Goal: Task Accomplishment & Management: Use online tool/utility

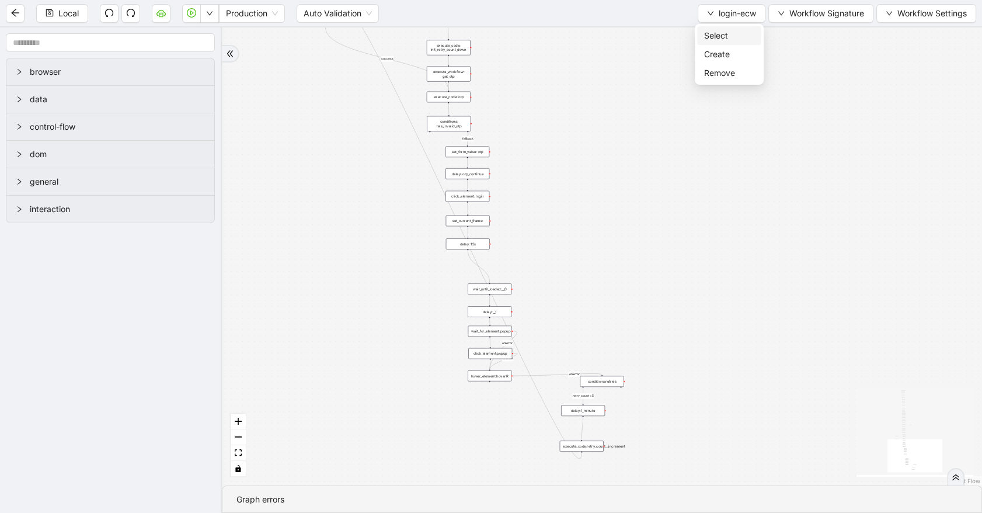
click at [735, 34] on span "Select" at bounding box center [729, 35] width 50 height 13
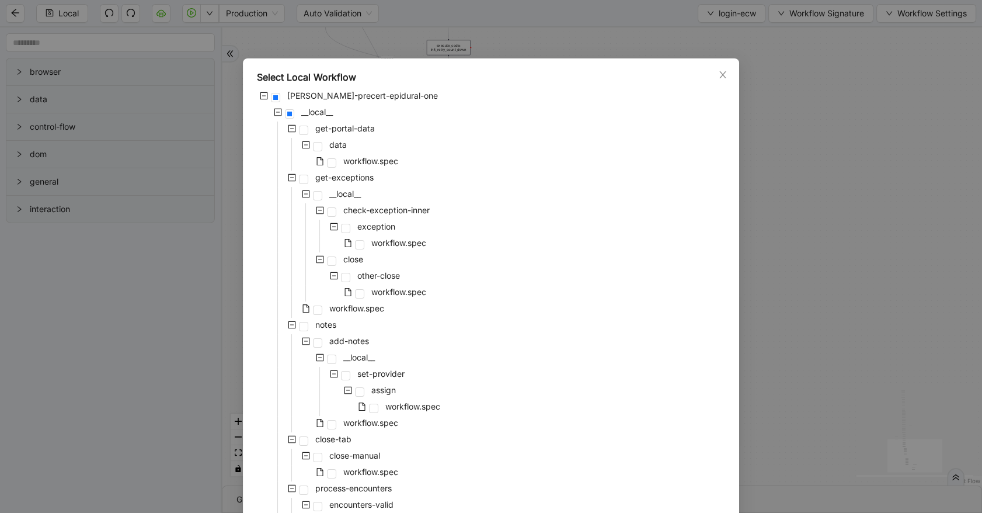
scroll to position [64, 0]
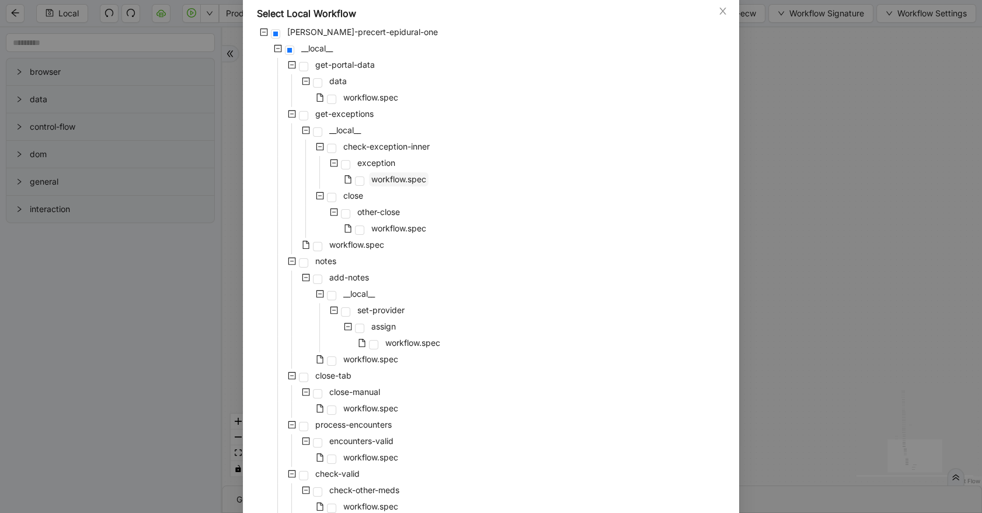
click at [398, 185] on span "workflow.spec" at bounding box center [399, 179] width 60 height 14
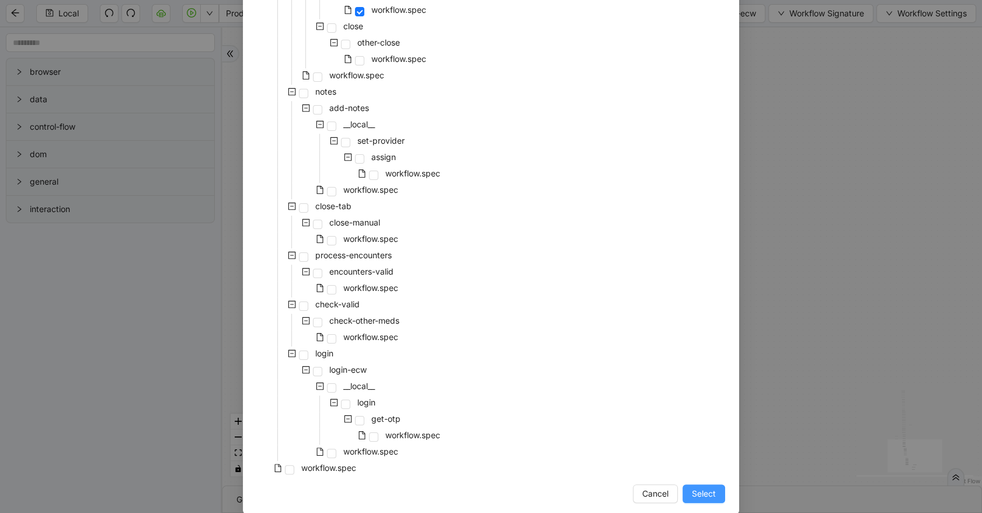
scroll to position [248, 0]
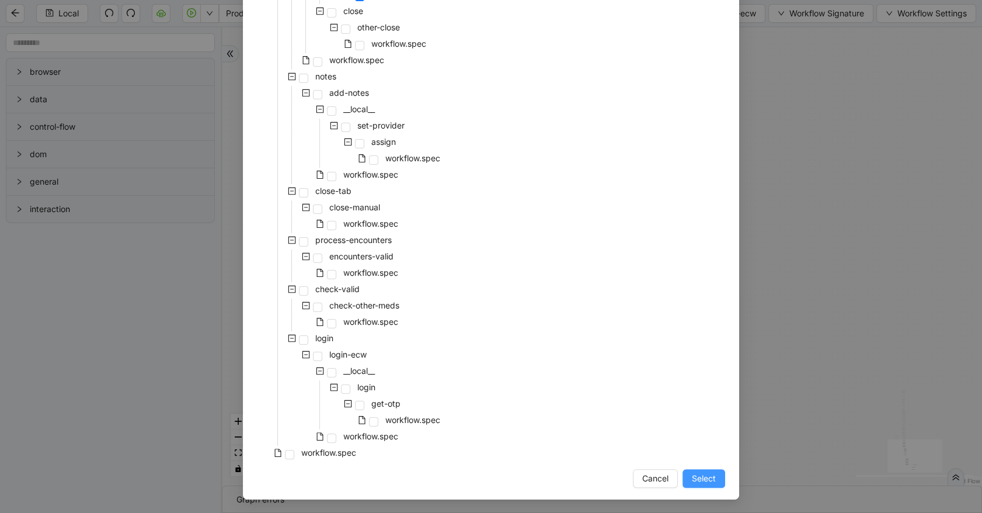
click at [701, 480] on span "Select" at bounding box center [704, 478] width 24 height 13
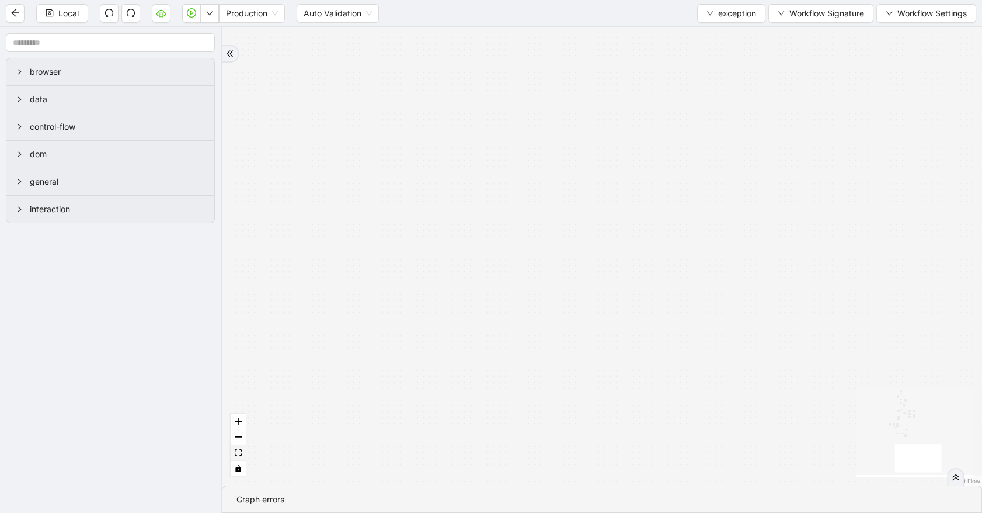
click at [237, 453] on icon "fit view" at bounding box center [238, 452] width 7 height 6
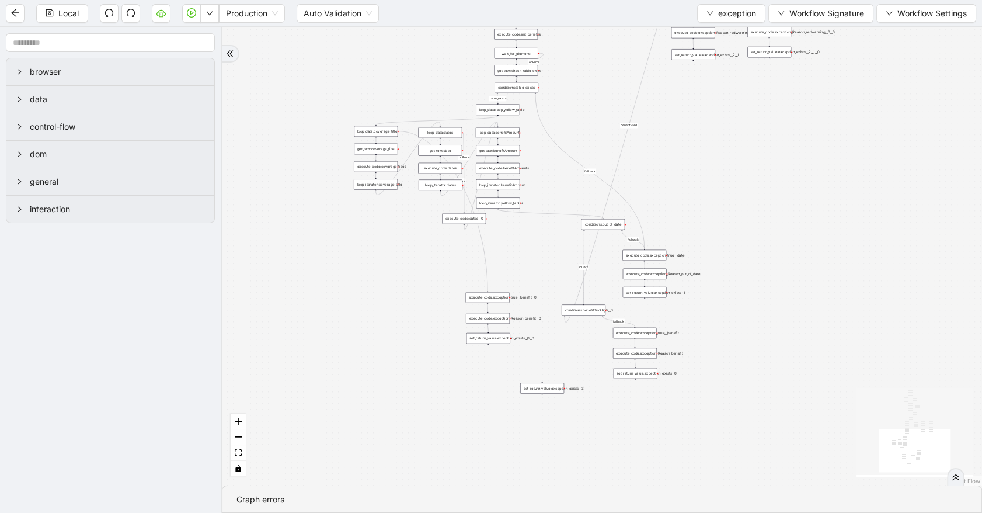
drag, startPoint x: 382, startPoint y: 307, endPoint x: 356, endPoint y: 36, distance: 272.8
click at [356, 36] on div "no_warning_text fallback fallback table_exists fallback whole_exception fallbac…" at bounding box center [602, 256] width 760 height 458
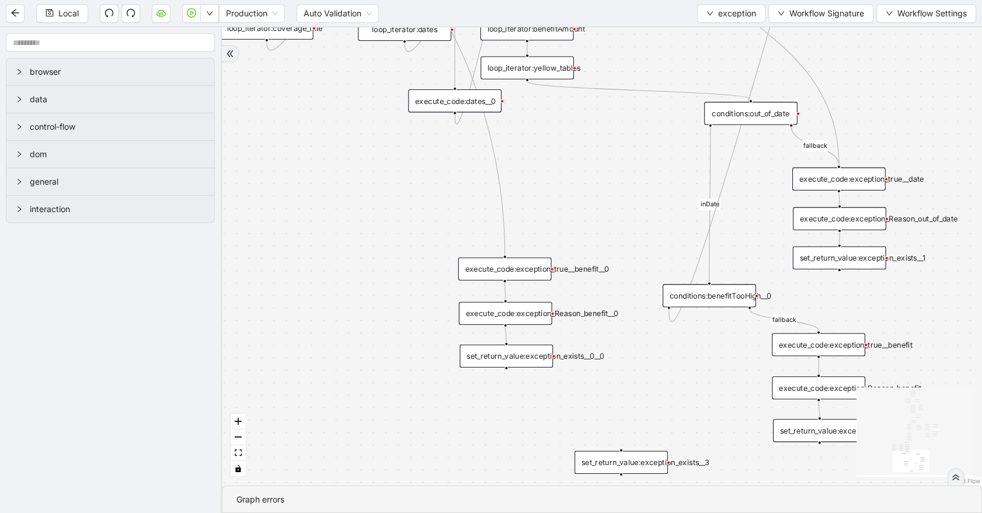
click at [505, 353] on div "set_return_value:exception_exists__0__0" at bounding box center [506, 356] width 93 height 23
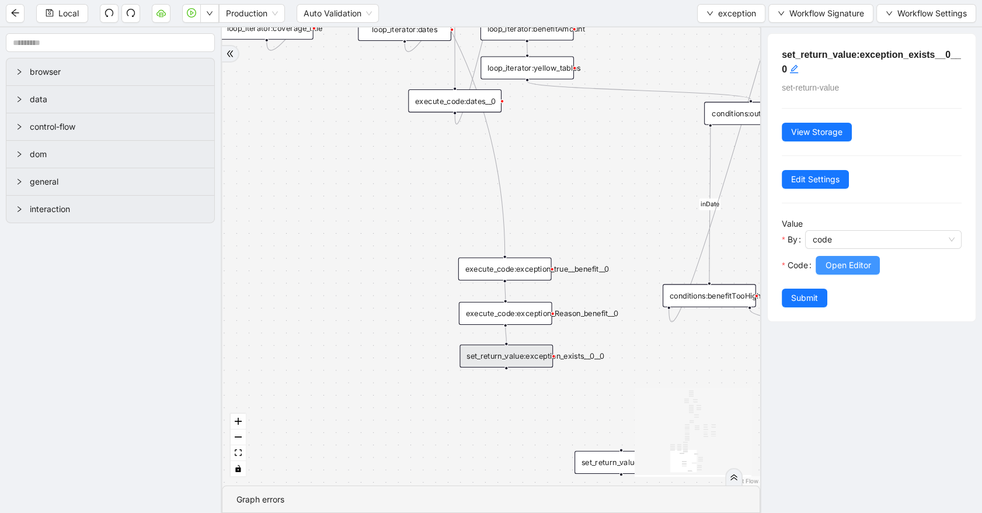
click at [835, 263] on span "Open Editor" at bounding box center [848, 265] width 46 height 13
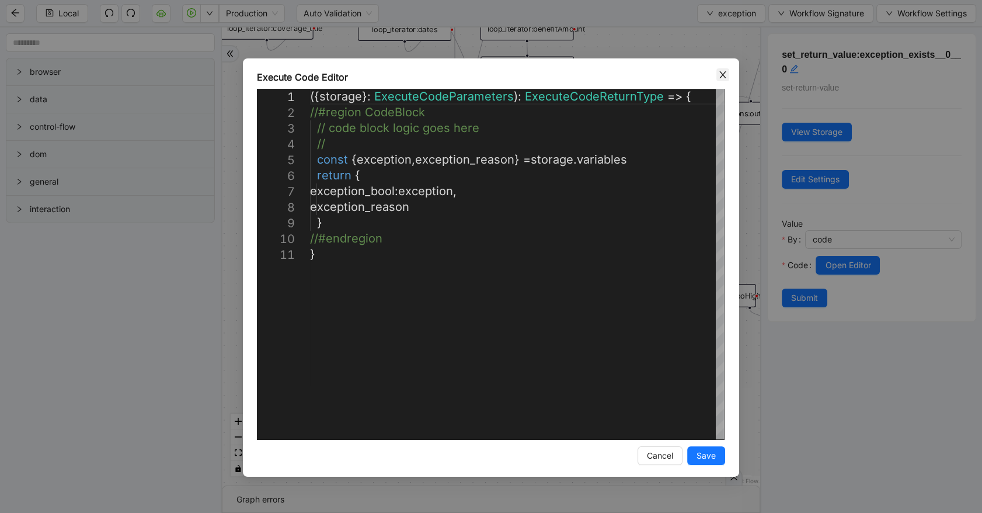
click at [726, 75] on icon "close" at bounding box center [722, 74] width 9 height 9
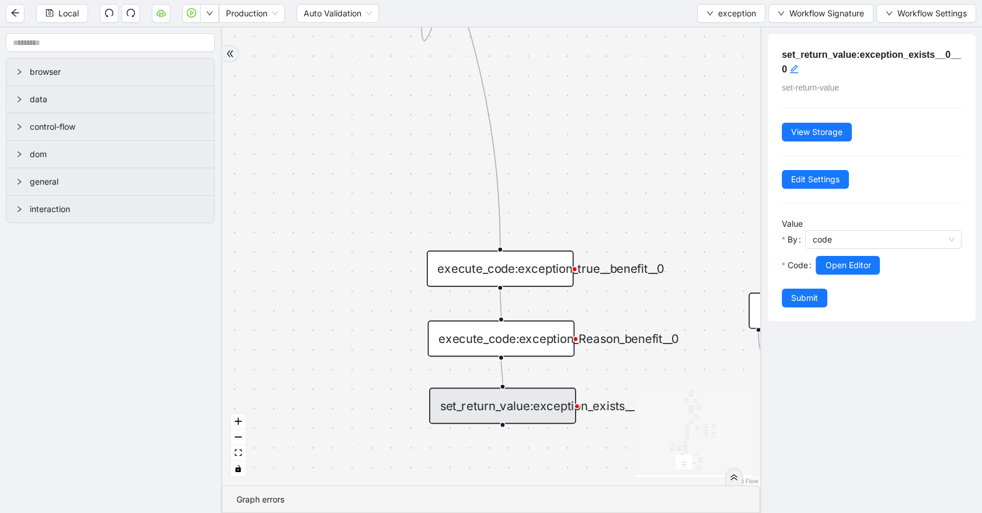
click at [512, 271] on div "execute_code:exception_true__benefit__0" at bounding box center [500, 269] width 147 height 36
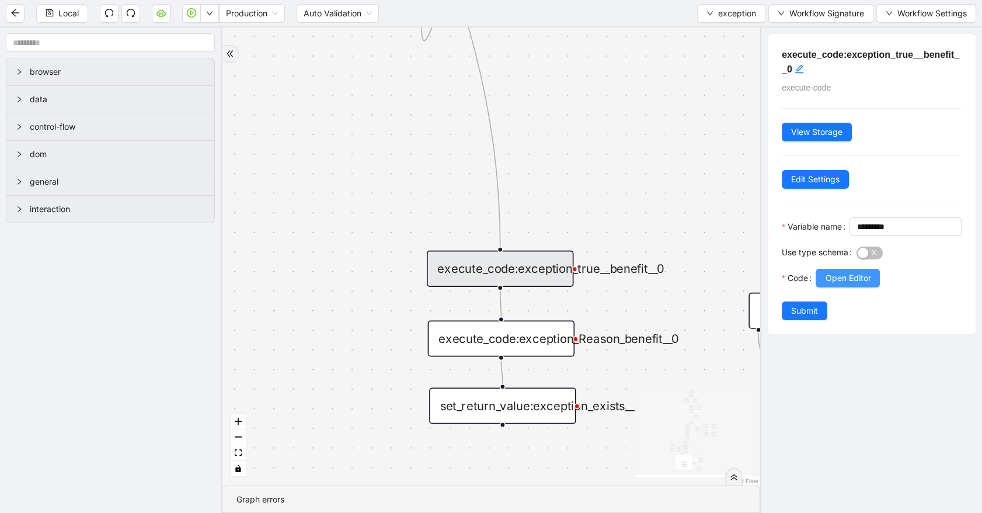
click at [844, 284] on span "Open Editor" at bounding box center [848, 278] width 46 height 13
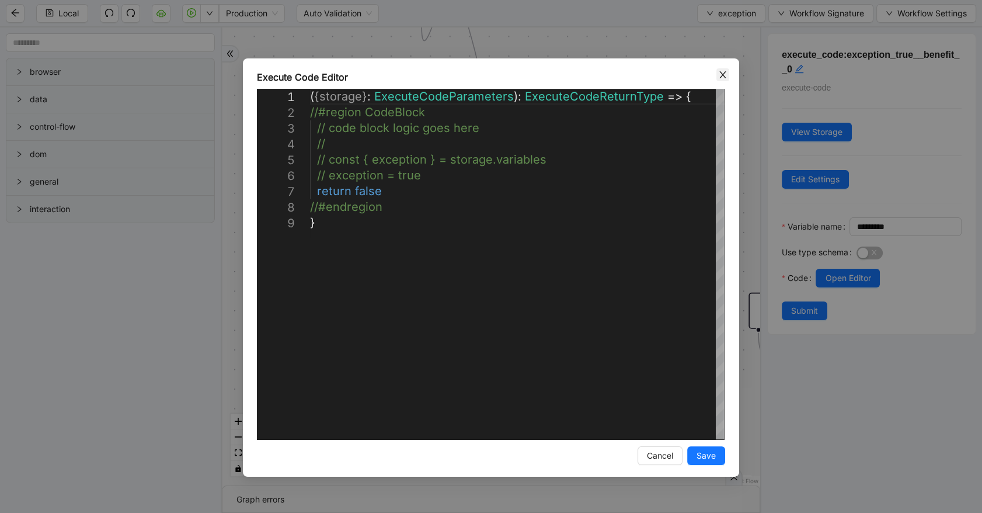
click at [719, 77] on icon "close" at bounding box center [722, 74] width 9 height 9
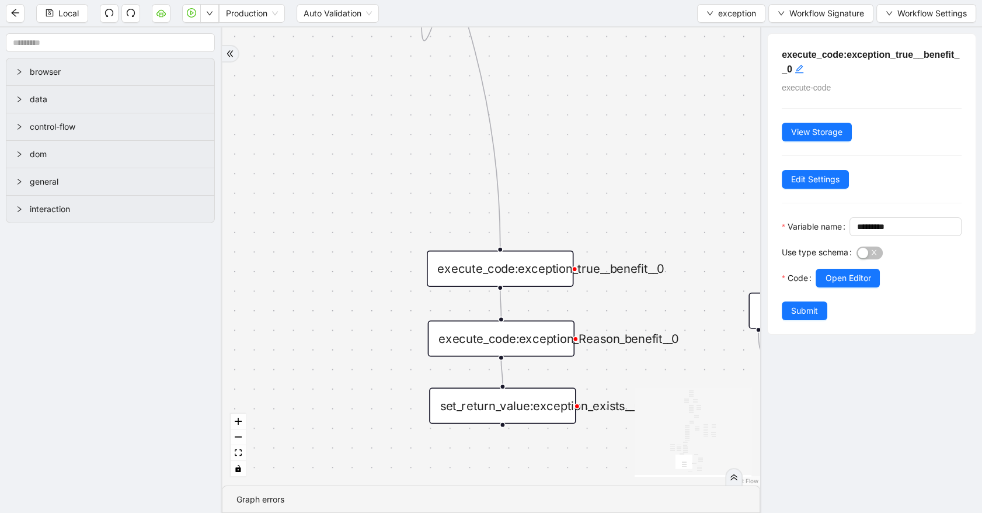
click at [555, 342] on div "execute_code:exception_Reason_benefit__0" at bounding box center [501, 338] width 147 height 36
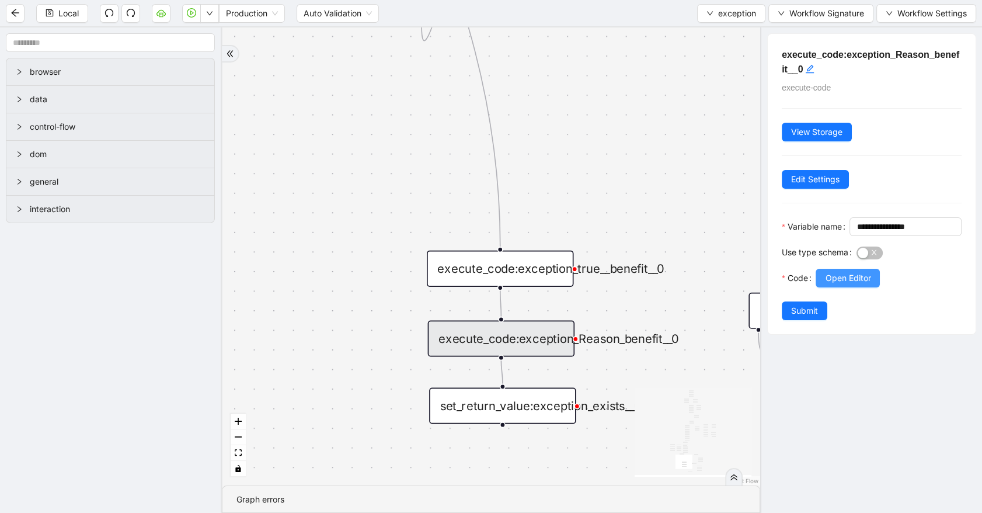
click at [836, 284] on span "Open Editor" at bounding box center [848, 278] width 46 height 13
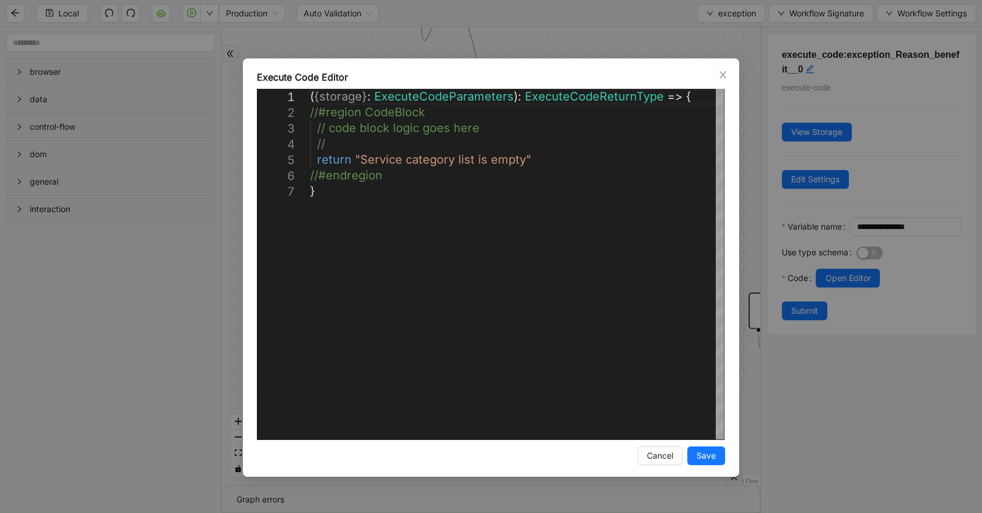
click at [721, 76] on icon "close" at bounding box center [722, 74] width 9 height 9
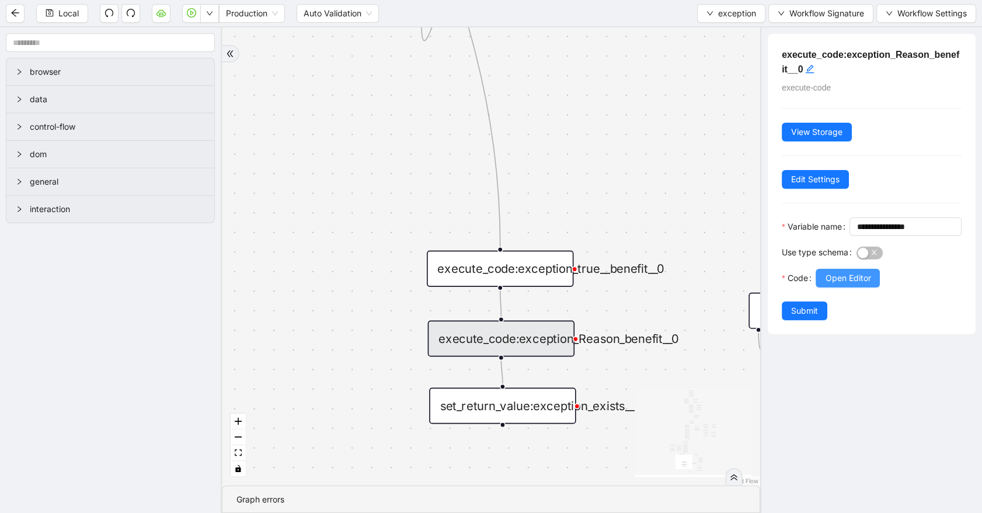
click at [853, 284] on span "Open Editor" at bounding box center [848, 278] width 46 height 13
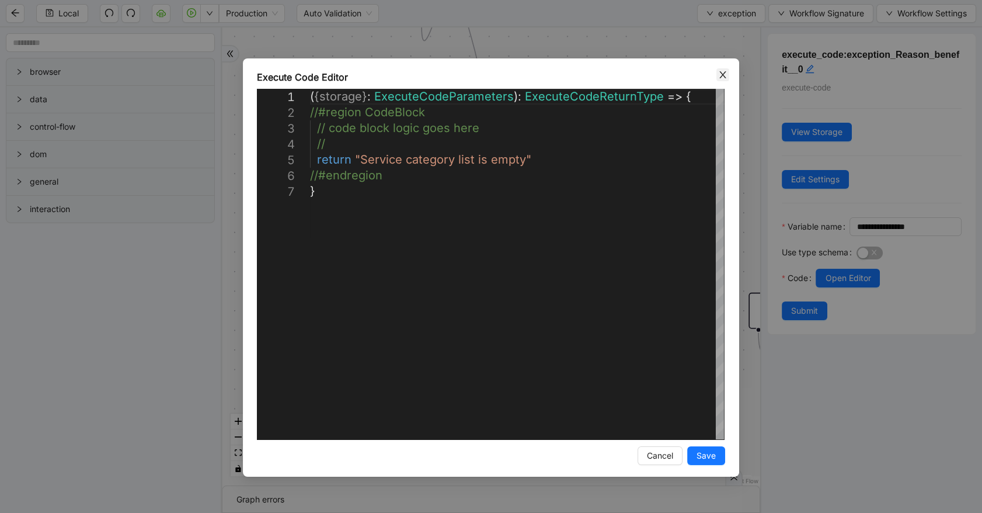
click at [724, 71] on icon "close" at bounding box center [722, 74] width 6 height 7
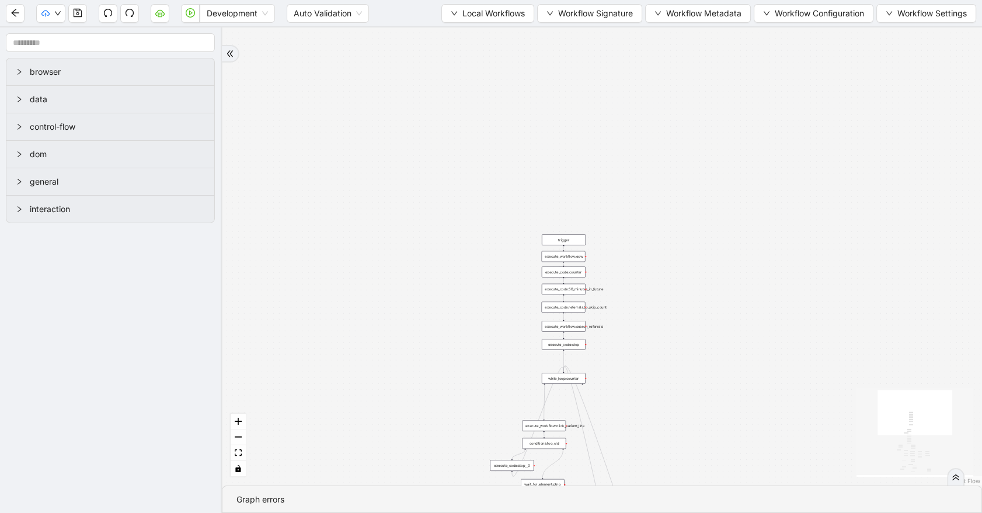
drag, startPoint x: 714, startPoint y: 201, endPoint x: 697, endPoint y: 420, distance: 219.6
click at [701, 441] on div "trigger execute_workflow:check_exceptions execute_workflow:encounters execute_w…" at bounding box center [602, 256] width 760 height 458
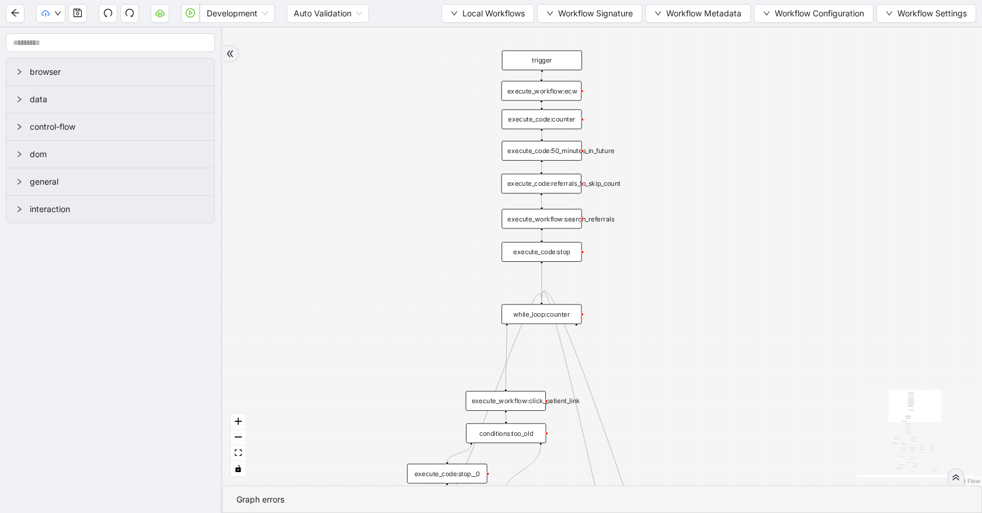
drag, startPoint x: 677, startPoint y: 359, endPoint x: 718, endPoint y: 196, distance: 167.4
click at [718, 196] on div "trigger execute_workflow:check_exceptions execute_workflow:encounters execute_w…" at bounding box center [602, 256] width 760 height 458
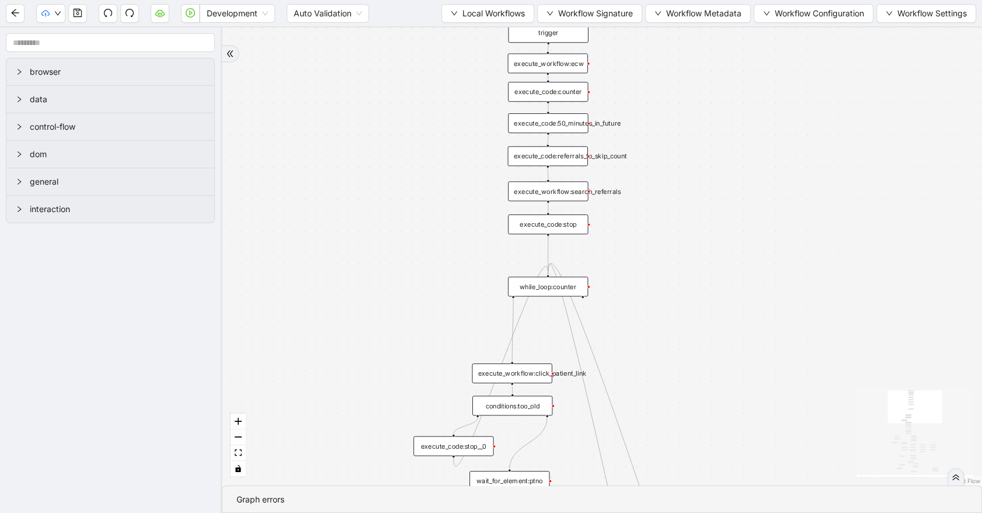
drag, startPoint x: 720, startPoint y: 343, endPoint x: 726, endPoint y: 333, distance: 11.5
click at [726, 333] on div "trigger execute_workflow:check_exceptions execute_workflow:encounters execute_w…" at bounding box center [602, 256] width 760 height 458
click at [583, 154] on div "execute_code:referrals_to_skip_count" at bounding box center [548, 156] width 80 height 20
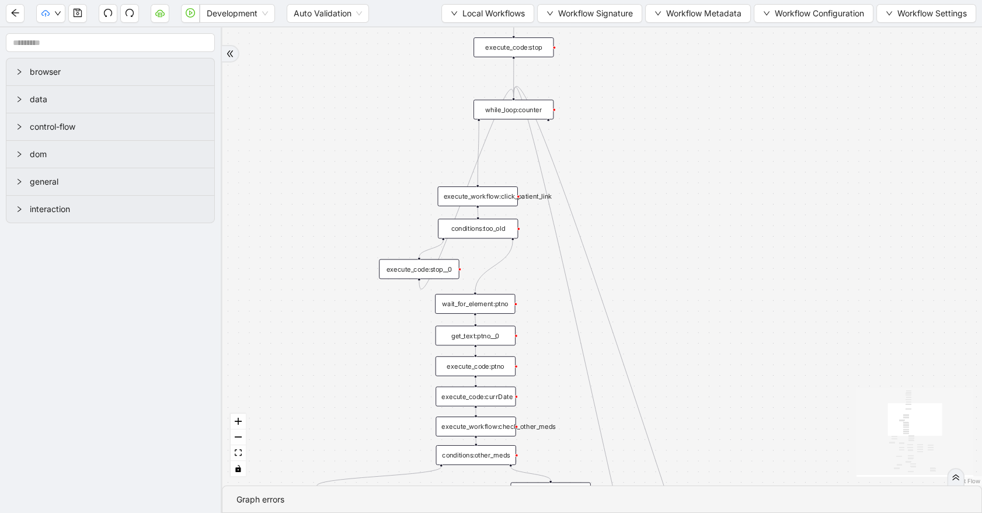
drag, startPoint x: 707, startPoint y: 347, endPoint x: 675, endPoint y: 129, distance: 220.7
click at [675, 129] on div "trigger execute_workflow:check_exceptions execute_workflow:encounters execute_w…" at bounding box center [602, 256] width 760 height 458
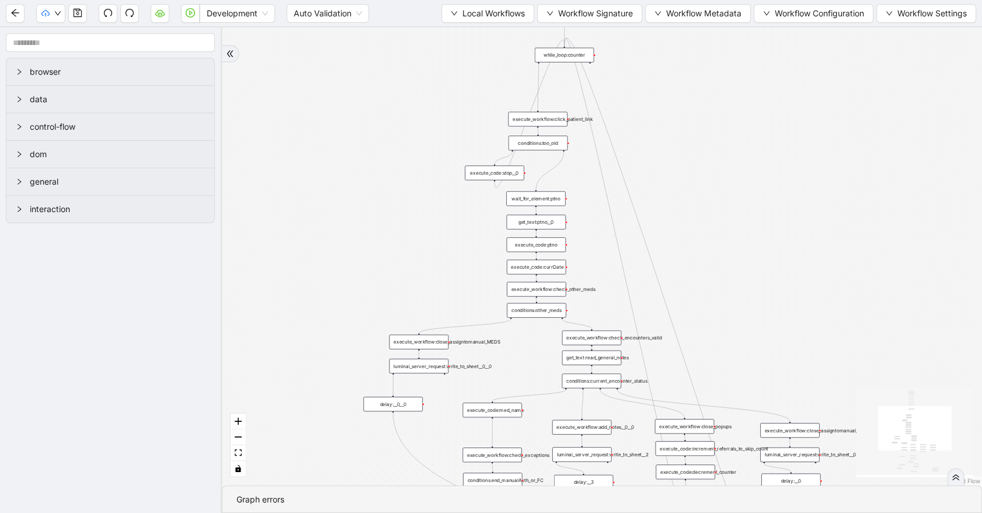
drag, startPoint x: 747, startPoint y: 230, endPoint x: 751, endPoint y: 193, distance: 37.0
click at [751, 193] on div "trigger execute_workflow:check_exceptions execute_workflow:encounters execute_w…" at bounding box center [602, 256] width 760 height 458
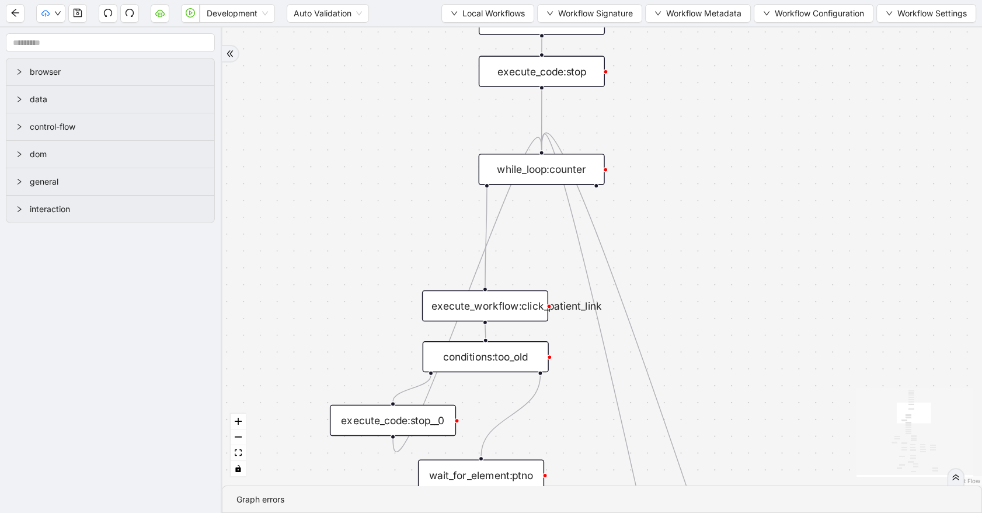
drag, startPoint x: 834, startPoint y: 132, endPoint x: 801, endPoint y: 413, distance: 283.4
click at [801, 413] on div "trigger execute_workflow:check_exceptions execute_workflow:encounters execute_w…" at bounding box center [602, 256] width 760 height 458
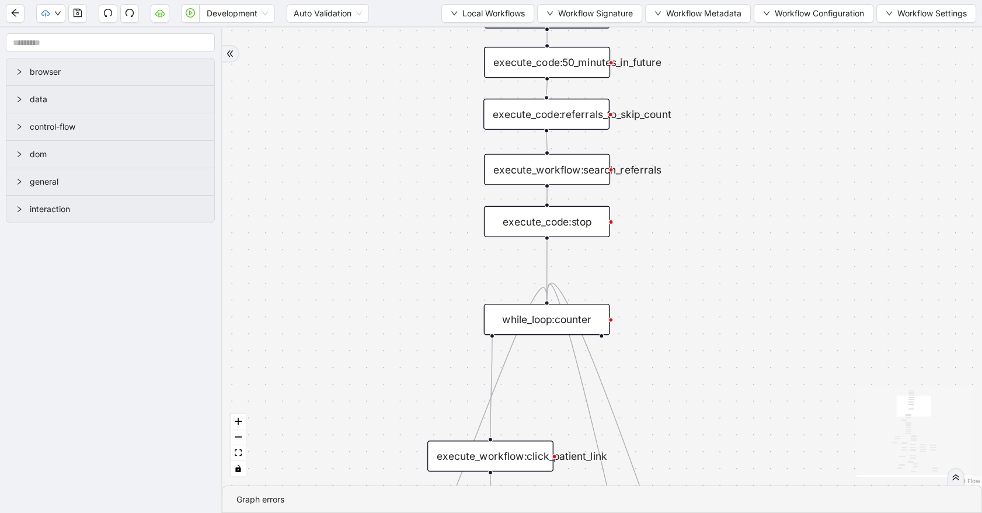
drag, startPoint x: 823, startPoint y: 354, endPoint x: 825, endPoint y: 391, distance: 36.2
click at [825, 391] on div "trigger execute_workflow:check_exceptions execute_workflow:encounters execute_w…" at bounding box center [602, 256] width 760 height 458
click at [566, 111] on div "execute_code:referrals_to_skip_count" at bounding box center [546, 114] width 126 height 31
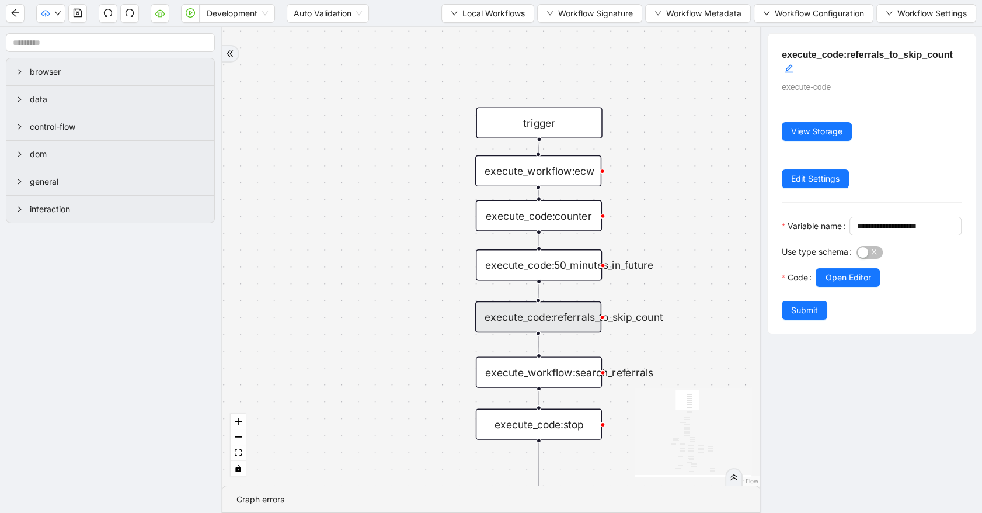
drag, startPoint x: 361, startPoint y: 183, endPoint x: 353, endPoint y: 386, distance: 202.8
click at [353, 386] on div "trigger execute_workflow:check_exceptions execute_workflow:encounters execute_w…" at bounding box center [491, 256] width 538 height 458
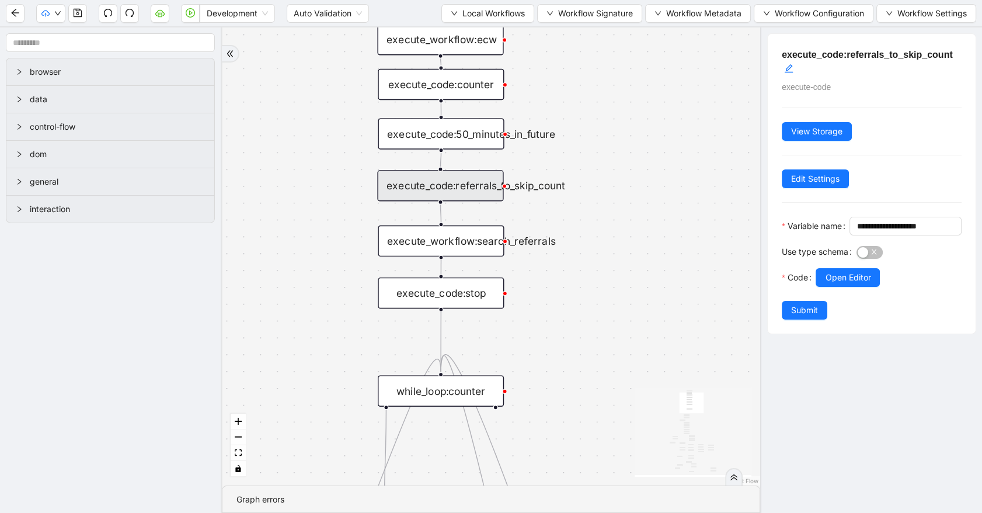
drag, startPoint x: 614, startPoint y: 329, endPoint x: 599, endPoint y: 169, distance: 160.1
click at [599, 169] on div "trigger execute_workflow:check_exceptions execute_workflow:encounters execute_w…" at bounding box center [491, 256] width 538 height 458
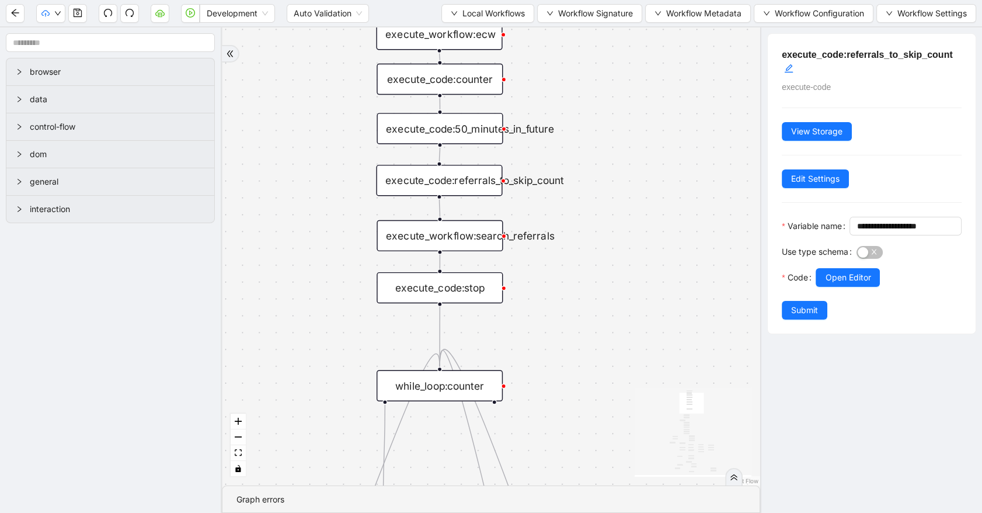
click at [451, 229] on div "execute_workflow:search_referrals" at bounding box center [440, 235] width 126 height 31
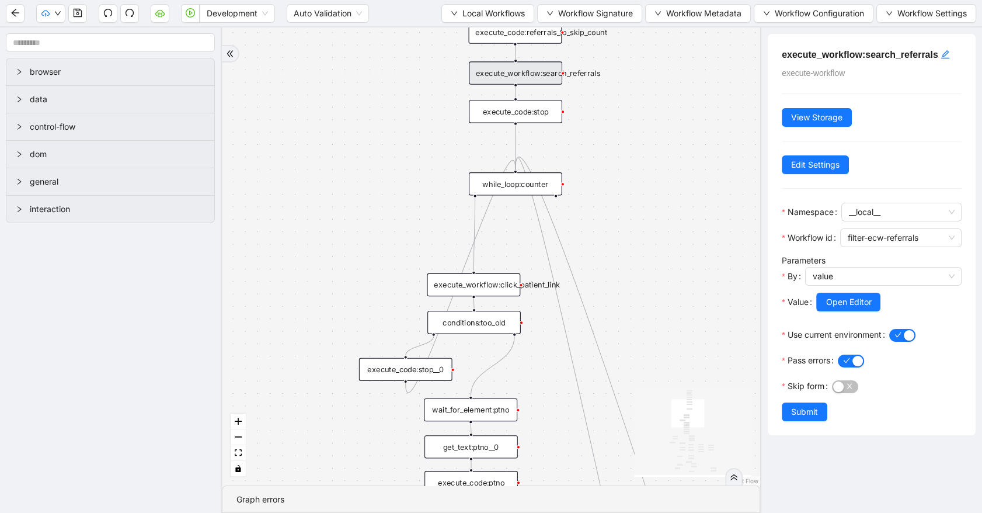
drag, startPoint x: 310, startPoint y: 402, endPoint x: 359, endPoint y: 221, distance: 187.0
click at [359, 221] on div "trigger execute_workflow:check_exceptions execute_workflow:encounters execute_w…" at bounding box center [491, 256] width 538 height 458
click at [520, 116] on div "execute_code:stop" at bounding box center [515, 111] width 93 height 23
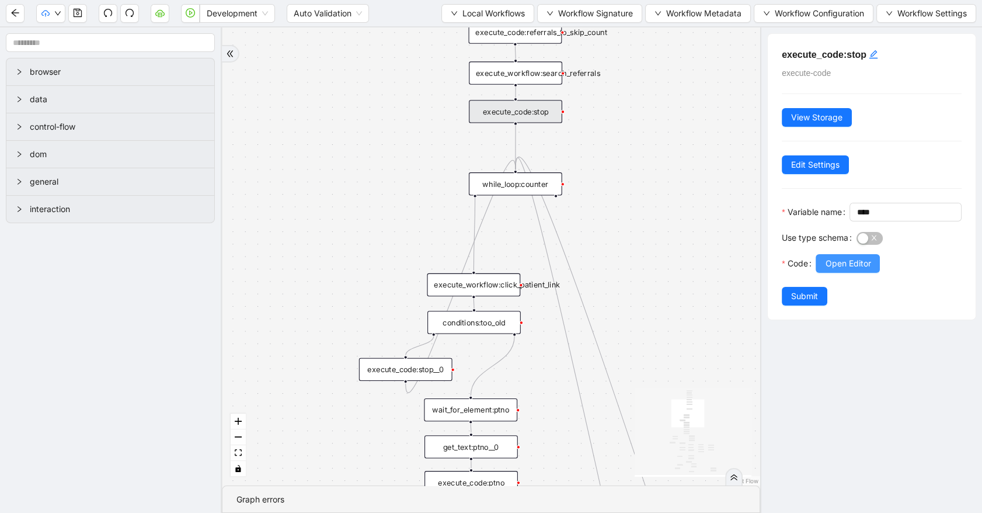
click at [835, 270] on span "Open Editor" at bounding box center [848, 263] width 46 height 13
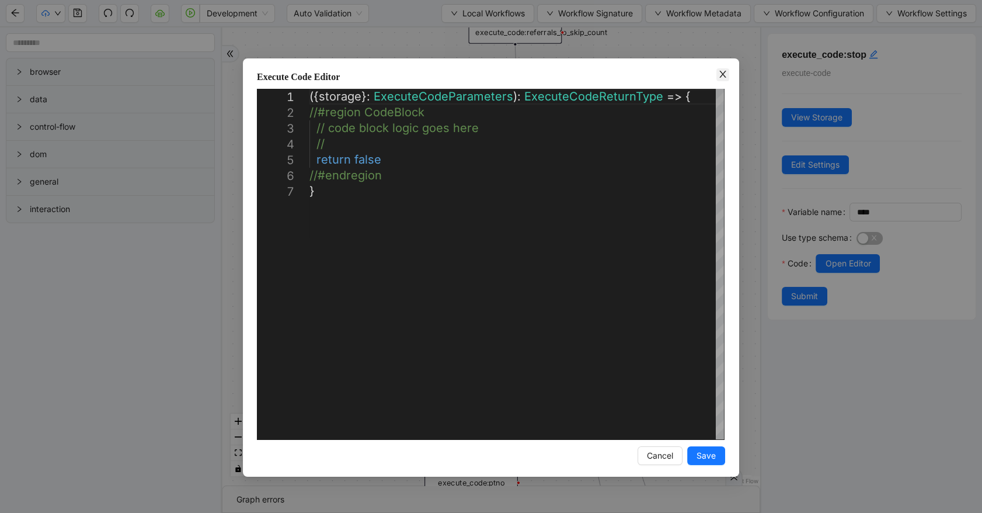
click at [719, 76] on icon "close" at bounding box center [722, 73] width 9 height 9
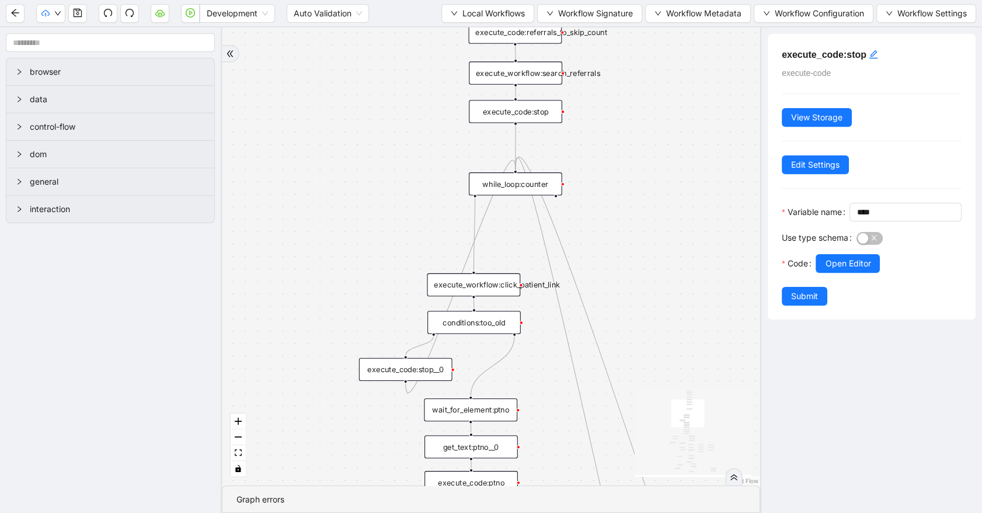
click at [551, 82] on div "execute_workflow:search_referrals" at bounding box center [515, 72] width 93 height 23
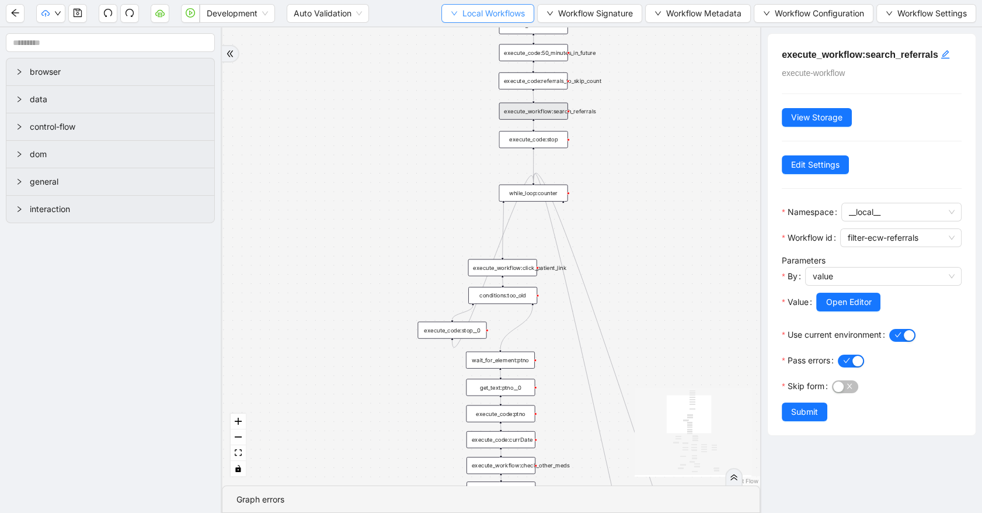
click at [499, 18] on span "Local Workflows" at bounding box center [493, 13] width 62 height 13
click at [504, 34] on span "Select" at bounding box center [485, 35] width 75 height 13
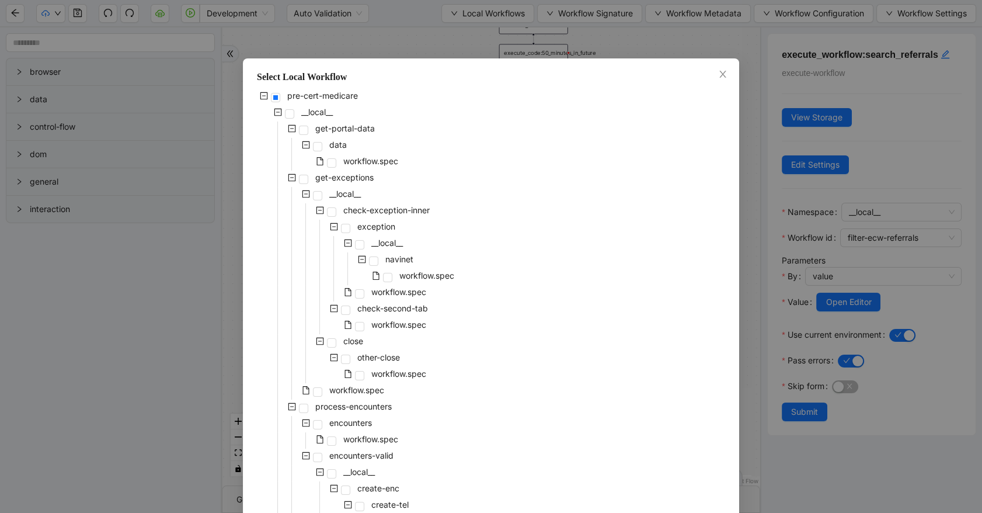
click at [539, 53] on div "Select Local Workflow pre-cert-medicare __local__ get-portal-data data workflow…" at bounding box center [491, 256] width 982 height 513
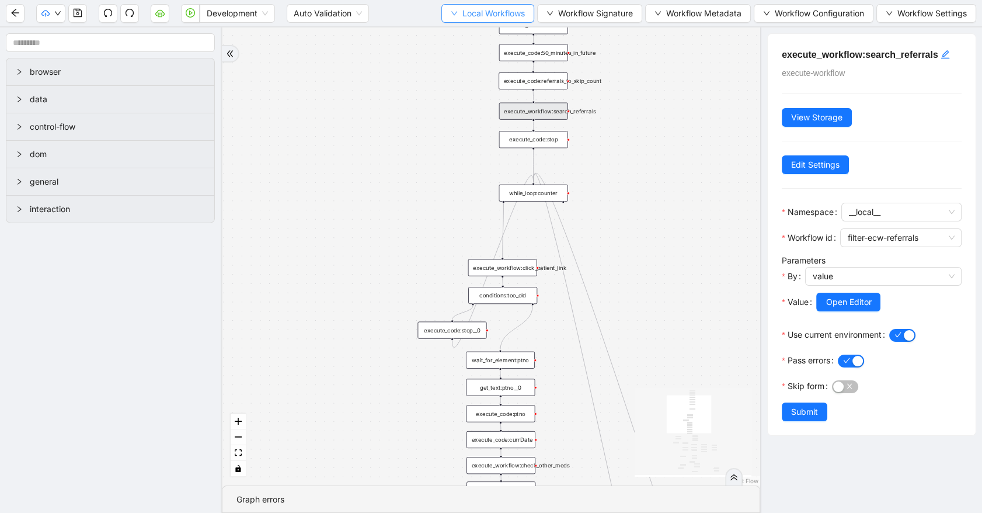
click at [507, 17] on span "Local Workflows" at bounding box center [493, 13] width 62 height 13
click at [512, 33] on span "Select" at bounding box center [485, 35] width 75 height 13
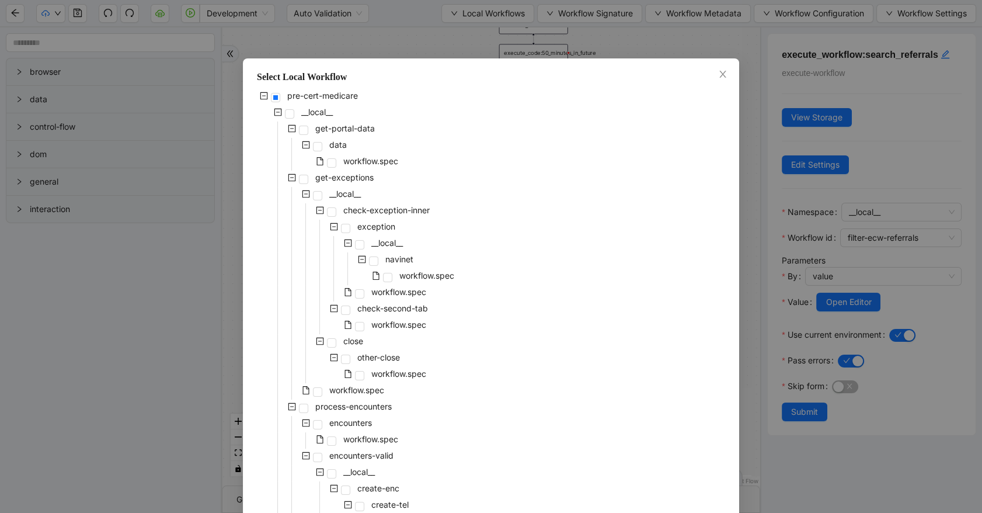
click at [288, 175] on icon "minus-square" at bounding box center [292, 177] width 8 height 8
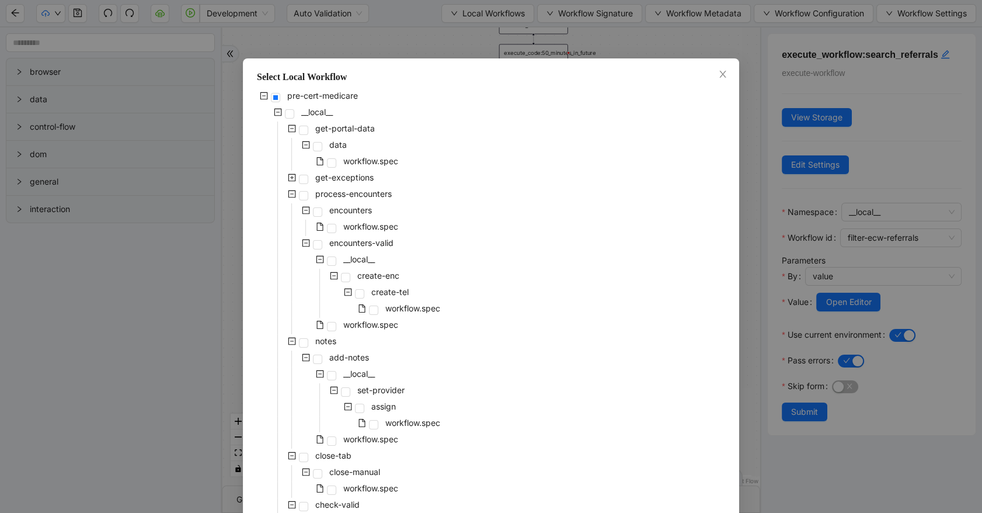
click at [288, 190] on icon "minus-square" at bounding box center [292, 194] width 8 height 8
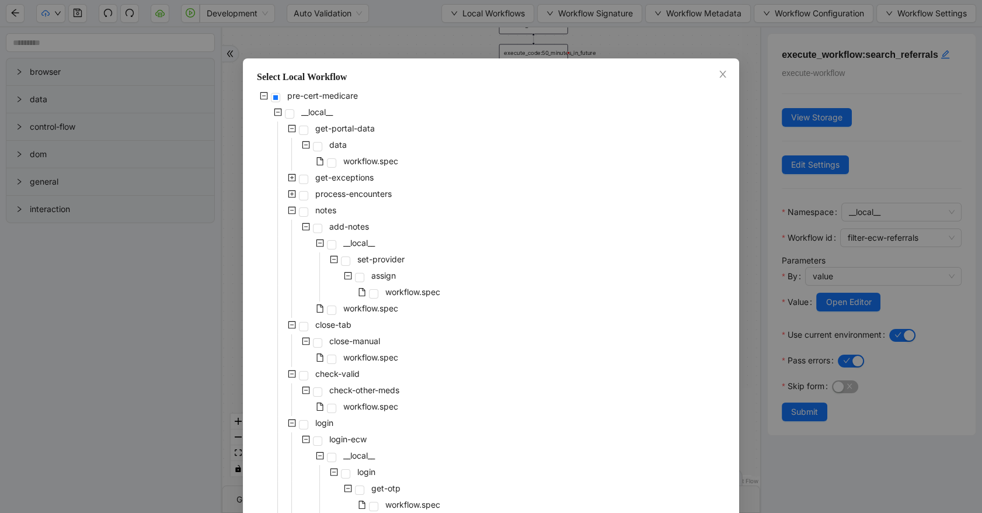
click at [288, 213] on icon "minus-square" at bounding box center [292, 211] width 8 height 8
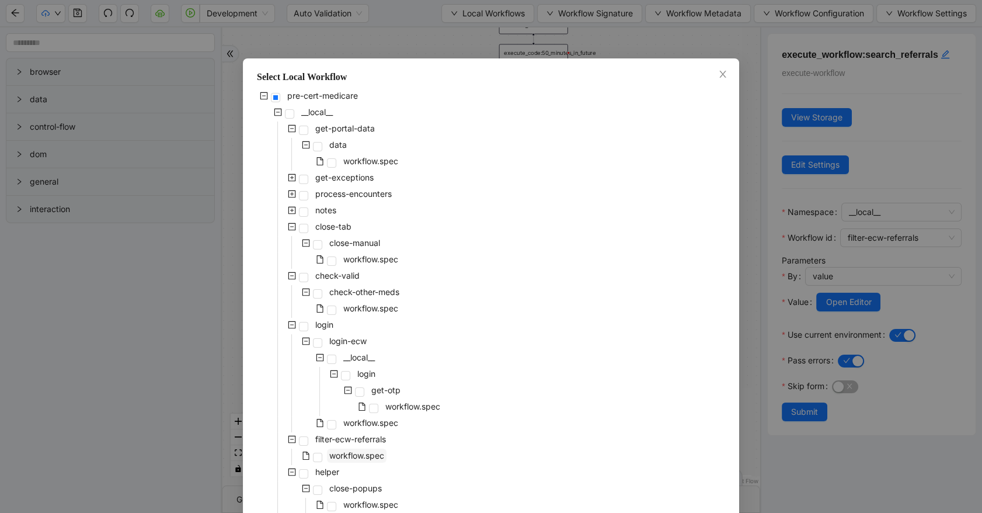
click at [343, 455] on span "workflow.spec" at bounding box center [356, 455] width 55 height 10
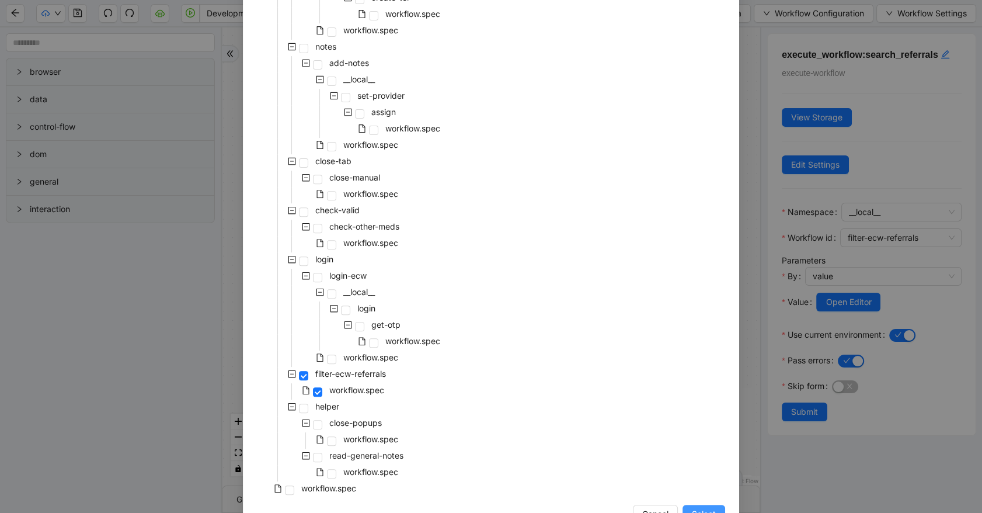
scroll to position [543, 0]
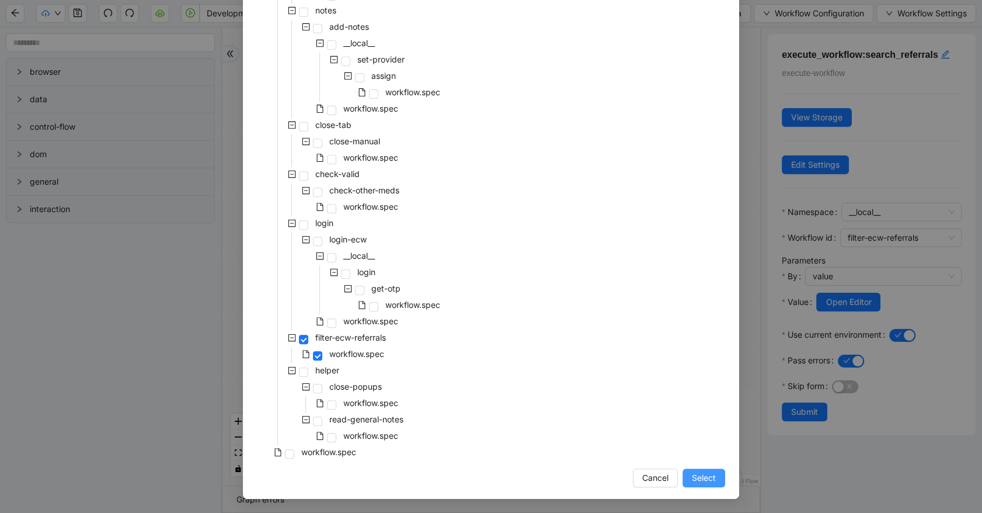
click at [705, 481] on span "Select" at bounding box center [704, 477] width 24 height 13
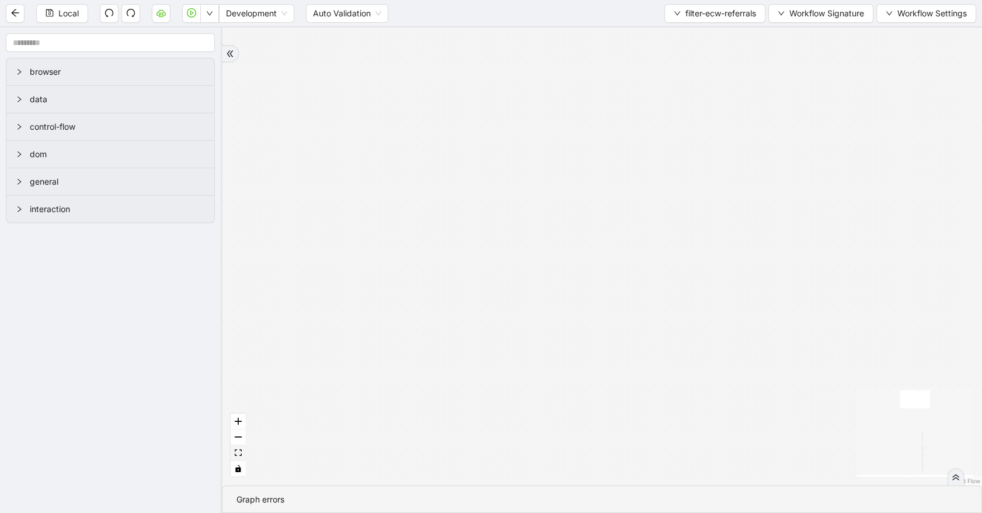
click at [238, 453] on icon "fit view" at bounding box center [238, 452] width 7 height 6
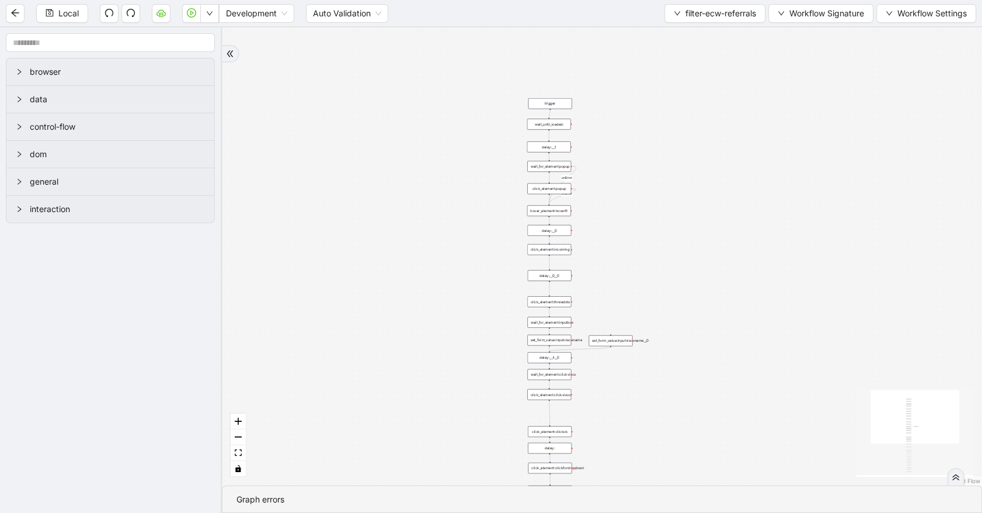
drag, startPoint x: 396, startPoint y: 179, endPoint x: 361, endPoint y: 402, distance: 225.9
click at [361, 402] on div "onError onError trigger wait_until_loaded: click_element:popup click_element:th…" at bounding box center [602, 256] width 760 height 458
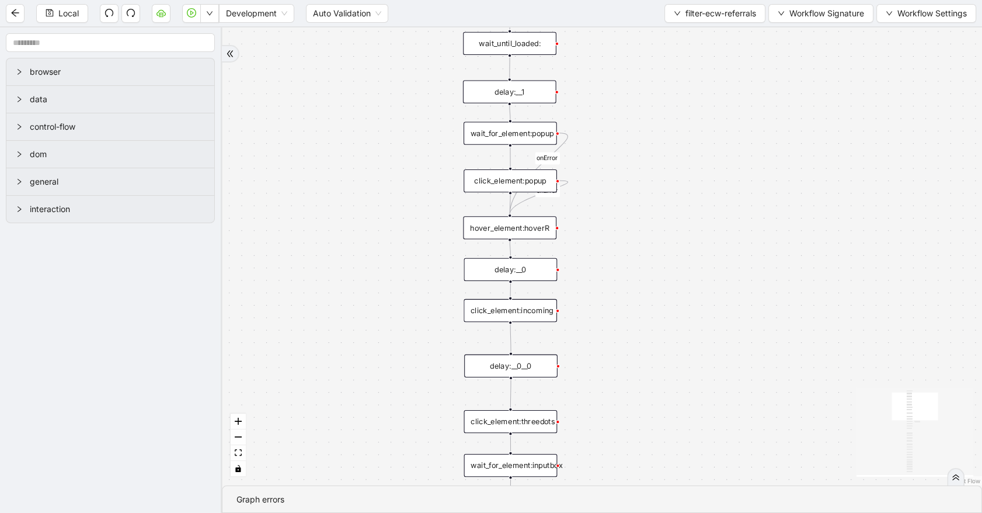
drag, startPoint x: 686, startPoint y: 334, endPoint x: 672, endPoint y: 197, distance: 138.0
click at [672, 197] on div "onError onError trigger wait_until_loaded: click_element:popup click_element:th…" at bounding box center [602, 256] width 760 height 458
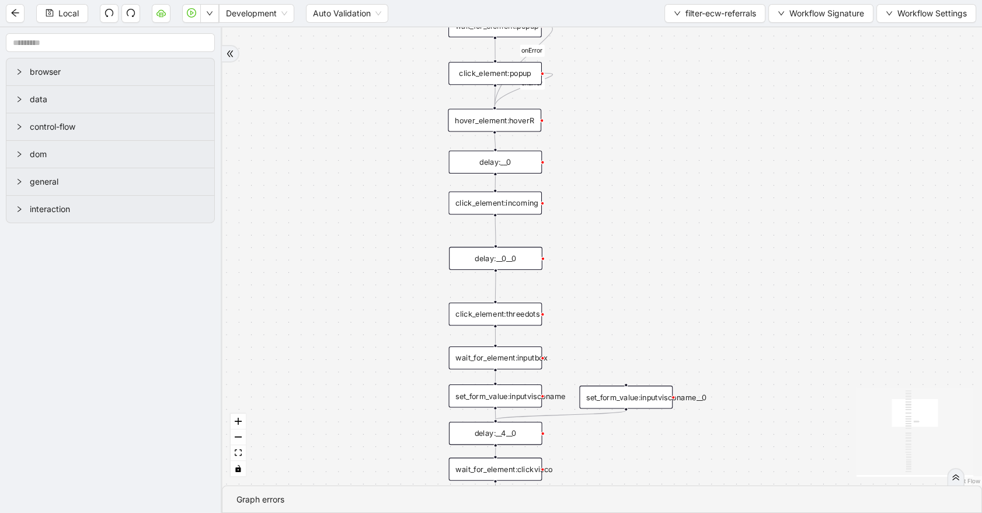
drag, startPoint x: 677, startPoint y: 384, endPoint x: 665, endPoint y: 286, distance: 98.9
click at [665, 286] on div "onError onError trigger wait_until_loaded: click_element:popup click_element:th…" at bounding box center [602, 256] width 760 height 458
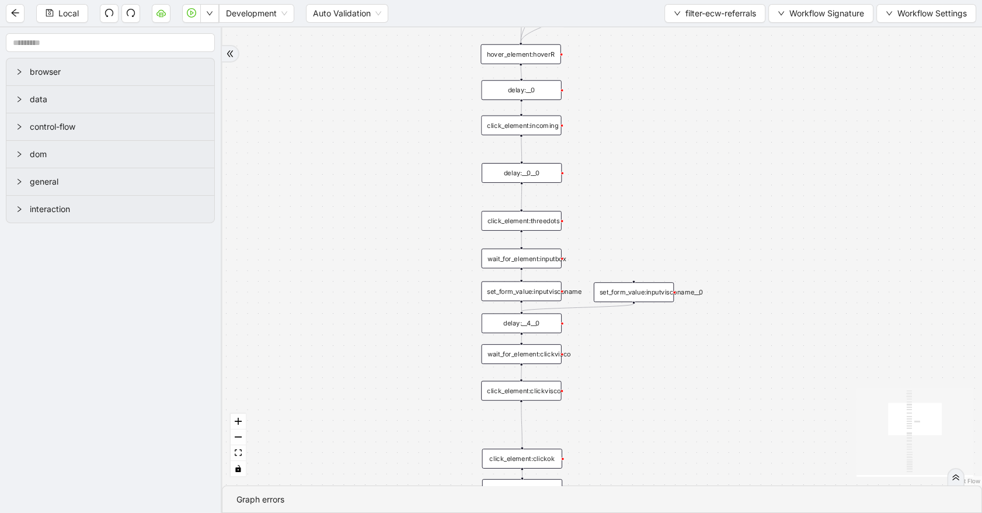
drag, startPoint x: 712, startPoint y: 297, endPoint x: 714, endPoint y: 200, distance: 96.9
click at [714, 196] on div "onError onError trigger wait_until_loaded: click_element:popup click_element:th…" at bounding box center [602, 256] width 760 height 458
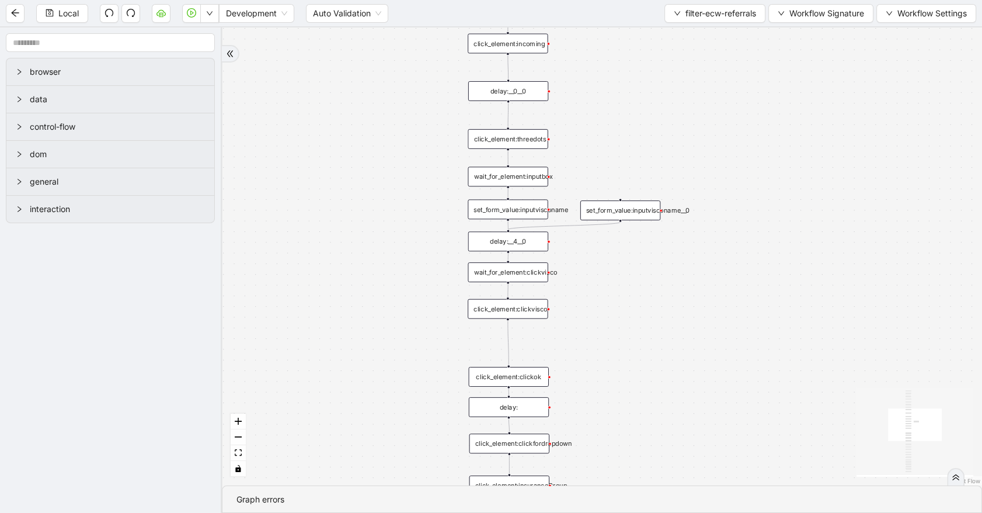
drag, startPoint x: 770, startPoint y: 392, endPoint x: 759, endPoint y: 314, distance: 79.6
click at [759, 315] on div "onError onError trigger wait_until_loaded: click_element:popup click_element:th…" at bounding box center [602, 256] width 760 height 458
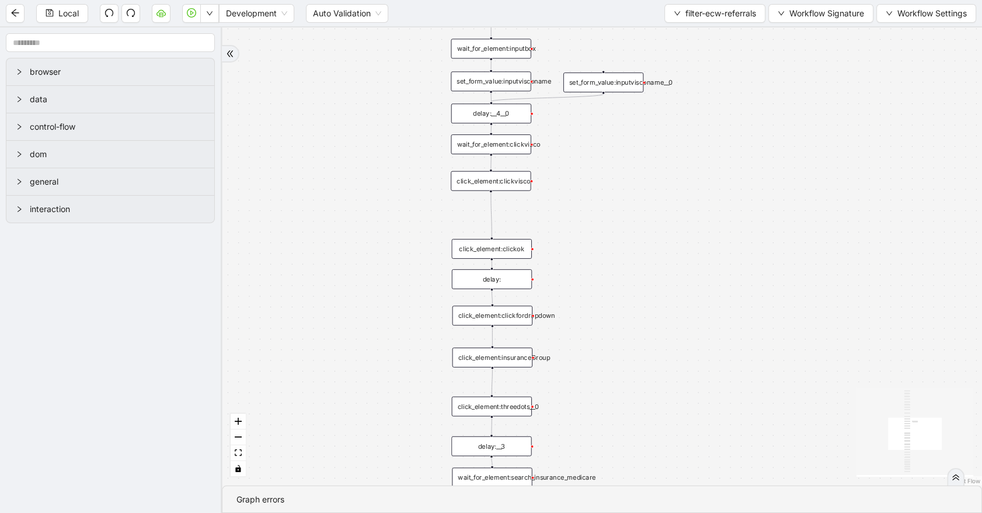
drag, startPoint x: 784, startPoint y: 469, endPoint x: 776, endPoint y: 359, distance: 110.7
click at [777, 363] on div "onError onError trigger wait_until_loaded: click_element:popup click_element:th…" at bounding box center [602, 256] width 760 height 458
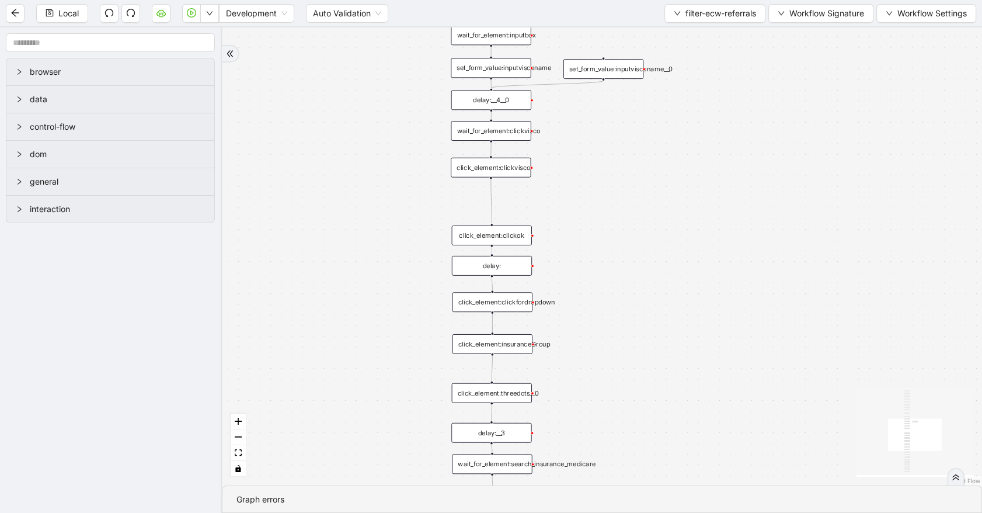
drag, startPoint x: 775, startPoint y: 503, endPoint x: 764, endPoint y: 386, distance: 117.8
click at [764, 385] on section "onError onError trigger wait_until_loaded: click_element:popup click_element:th…" at bounding box center [602, 269] width 760 height 485
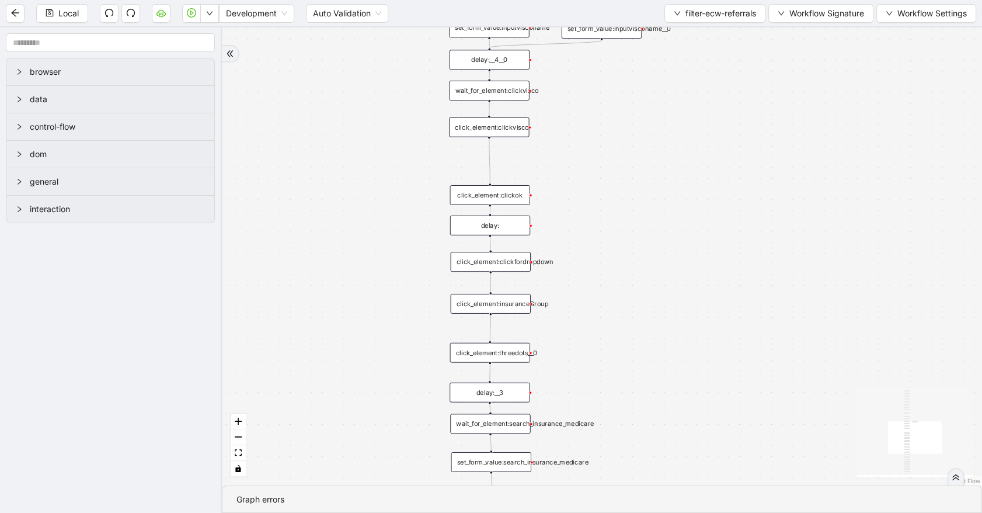
drag, startPoint x: 753, startPoint y: 353, endPoint x: 750, endPoint y: 312, distance: 41.0
click at [750, 312] on div "onError onError trigger wait_until_loaded: click_element:popup click_element:th…" at bounding box center [602, 256] width 760 height 458
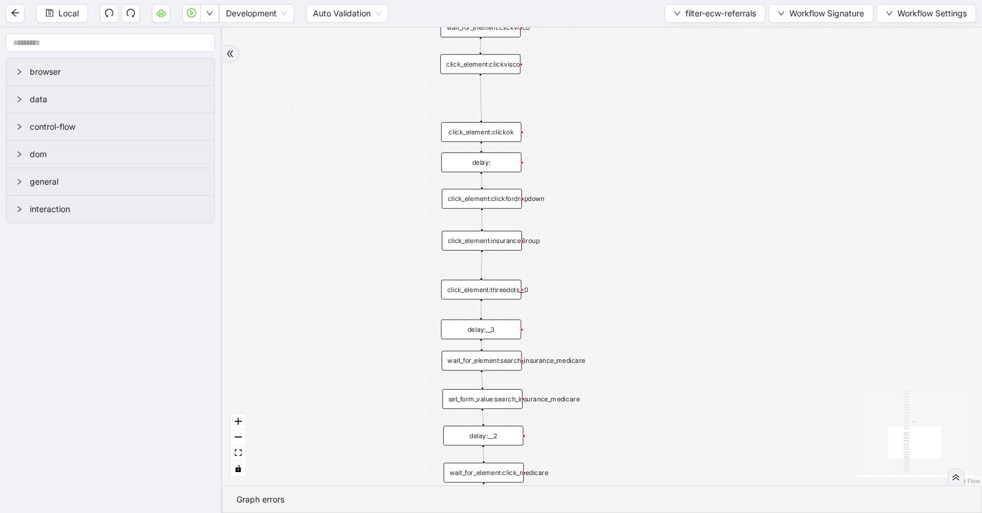
drag, startPoint x: 773, startPoint y: 382, endPoint x: 763, endPoint y: 298, distance: 84.1
click at [763, 300] on div "onError onError trigger wait_until_loaded: click_element:popup click_element:th…" at bounding box center [602, 256] width 760 height 458
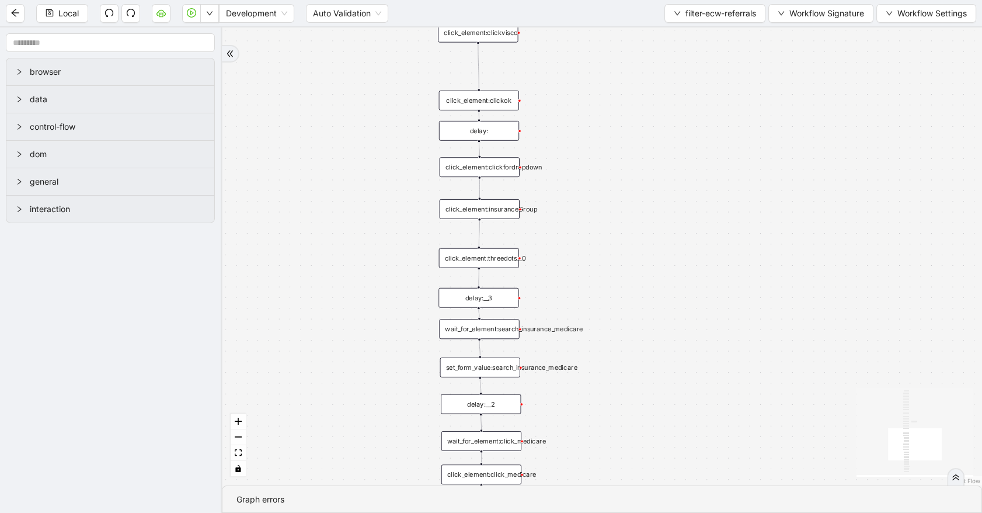
drag, startPoint x: 786, startPoint y: 419, endPoint x: 774, endPoint y: 342, distance: 78.0
click at [774, 342] on div "onError onError trigger wait_until_loaded: click_element:popup click_element:th…" at bounding box center [602, 256] width 760 height 458
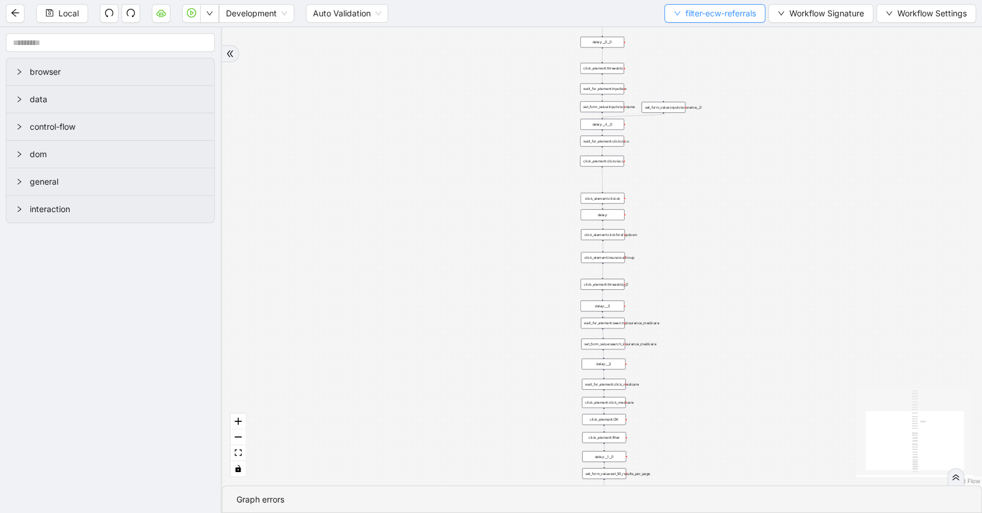
drag, startPoint x: 660, startPoint y: 17, endPoint x: 667, endPoint y: 18, distance: 7.0
click at [663, 17] on div "Local Development Auto Validation filter-ecw-referrals Workflow Signature Workf…" at bounding box center [491, 13] width 982 height 26
click at [670, 19] on button "filter-ecw-referrals" at bounding box center [715, 13] width 101 height 19
click at [677, 35] on span "Select" at bounding box center [712, 35] width 84 height 13
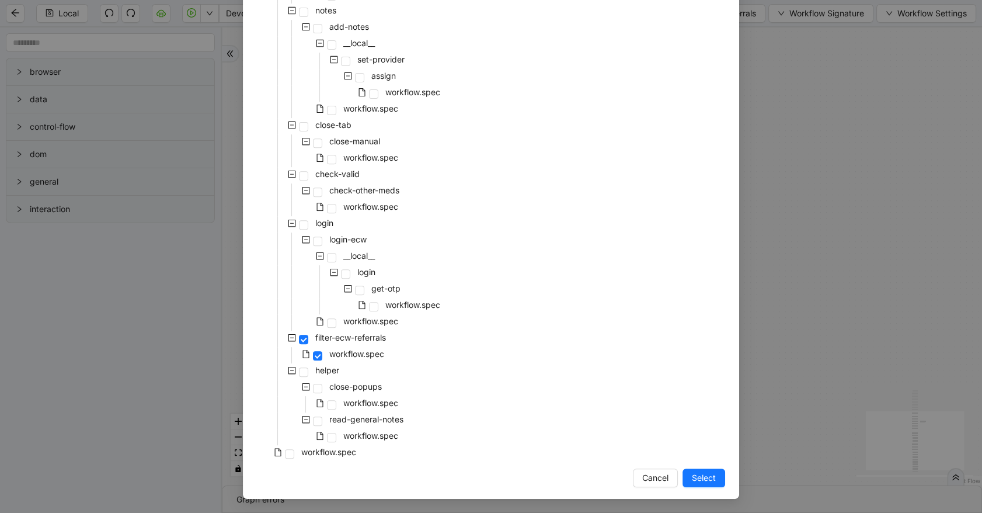
click at [853, 214] on div "Select Local Workflow pre-cert-medicare __local__ get-portal-data data workflow…" at bounding box center [491, 256] width 982 height 513
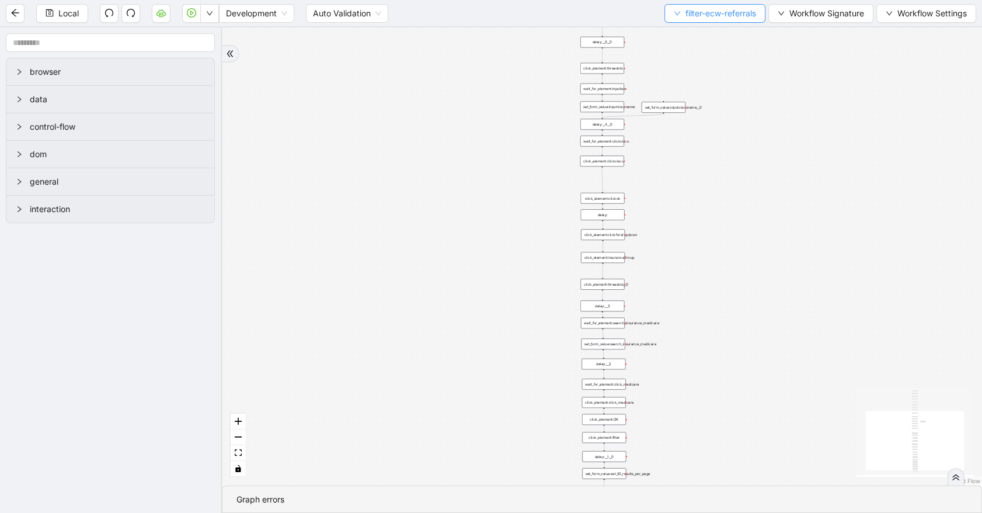
click at [716, 20] on button "filter-ecw-referrals" at bounding box center [715, 13] width 101 height 19
click at [722, 37] on span "Select" at bounding box center [712, 35] width 84 height 13
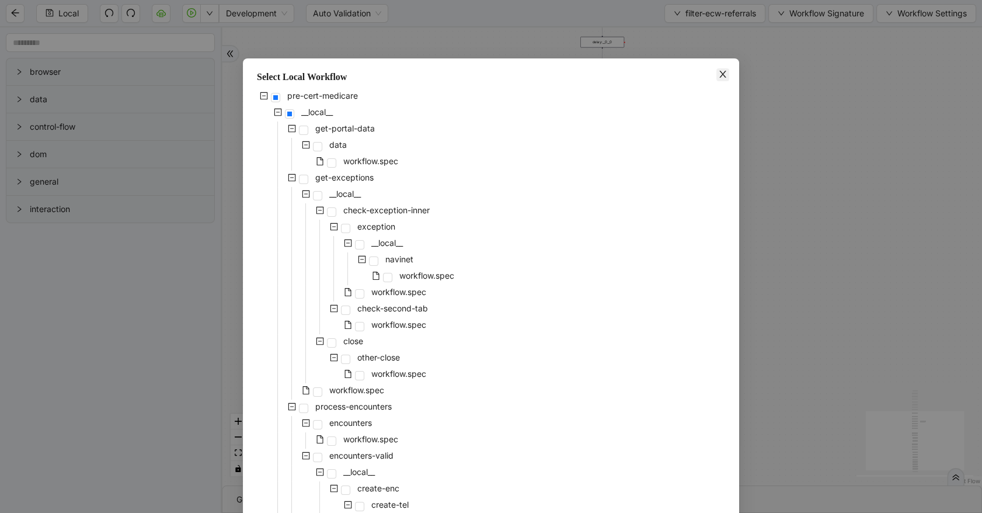
click at [720, 75] on icon "close" at bounding box center [722, 73] width 9 height 9
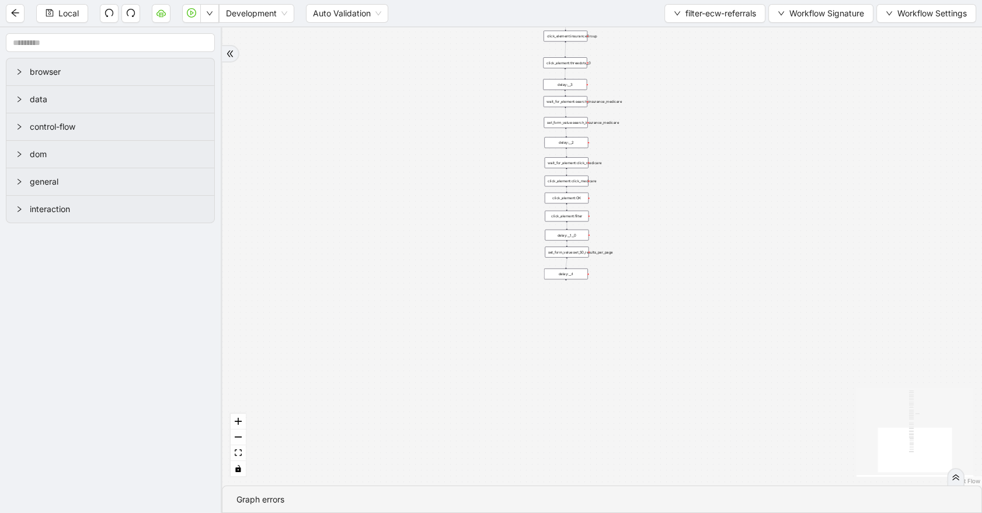
drag, startPoint x: 815, startPoint y: 375, endPoint x: 775, endPoint y: 118, distance: 260.0
click at [777, 121] on div "onError onError trigger wait_until_loaded: click_element:popup click_element:th…" at bounding box center [602, 256] width 760 height 458
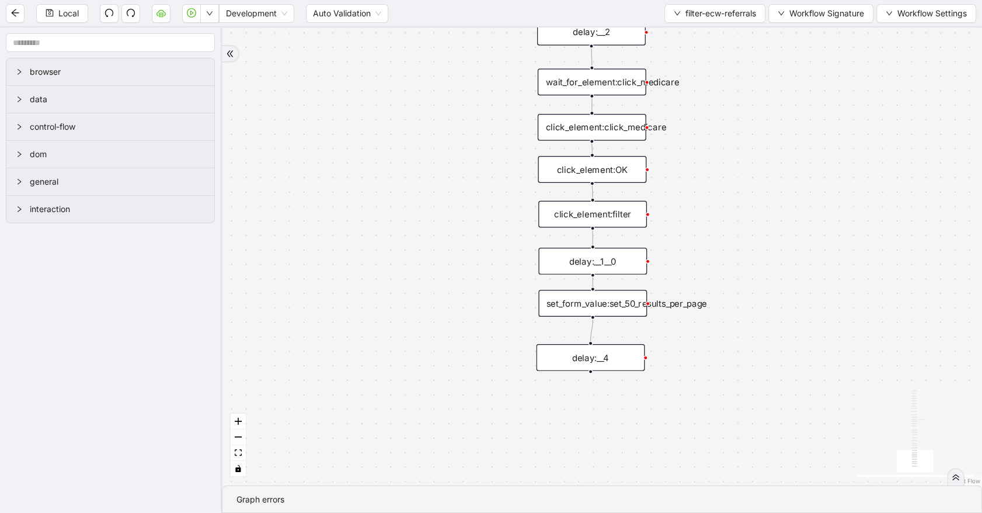
drag, startPoint x: 767, startPoint y: 91, endPoint x: 779, endPoint y: 206, distance: 116.2
click at [779, 206] on div "onError onError trigger wait_until_loaded: click_element:popup click_element:th…" at bounding box center [602, 256] width 760 height 458
click at [686, 9] on span "filter-ecw-referrals" at bounding box center [721, 13] width 71 height 13
click at [688, 29] on span "Select" at bounding box center [712, 35] width 84 height 13
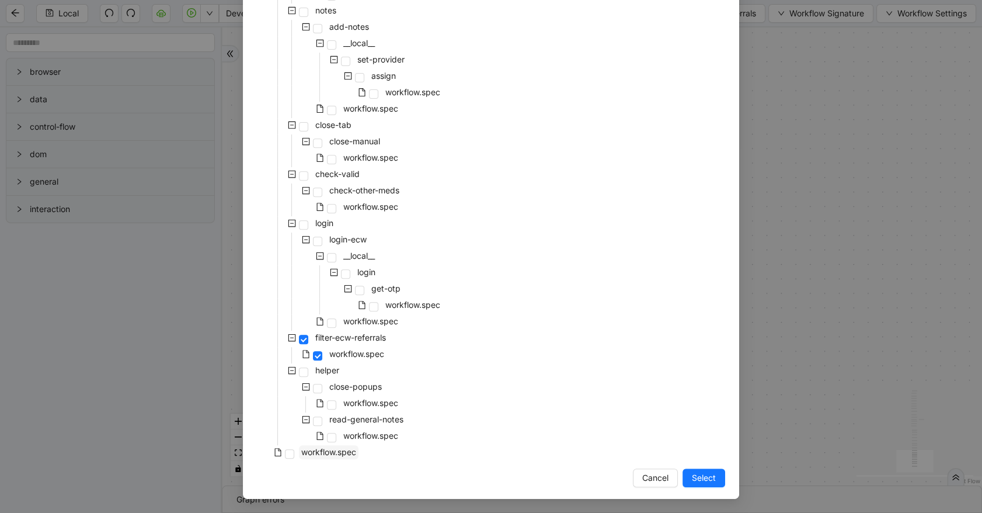
click at [352, 450] on span "workflow.spec" at bounding box center [328, 452] width 55 height 10
drag, startPoint x: 702, startPoint y: 473, endPoint x: 1, endPoint y: 418, distance: 703.4
click at [702, 474] on span "Select" at bounding box center [704, 477] width 24 height 13
